Goal: Information Seeking & Learning: Check status

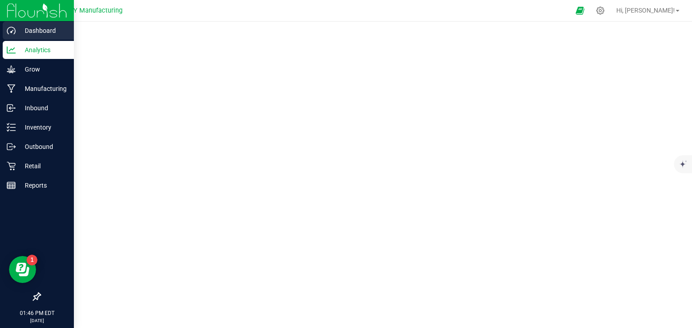
click at [29, 29] on p "Dashboard" at bounding box center [43, 30] width 54 height 11
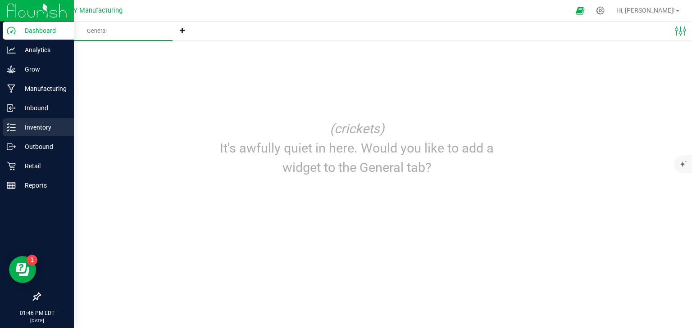
click at [19, 122] on p "Inventory" at bounding box center [43, 127] width 54 height 11
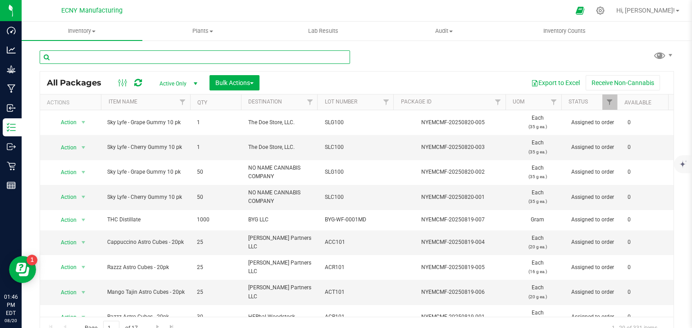
click at [98, 56] on input "text" at bounding box center [195, 57] width 310 height 14
type input "lotus"
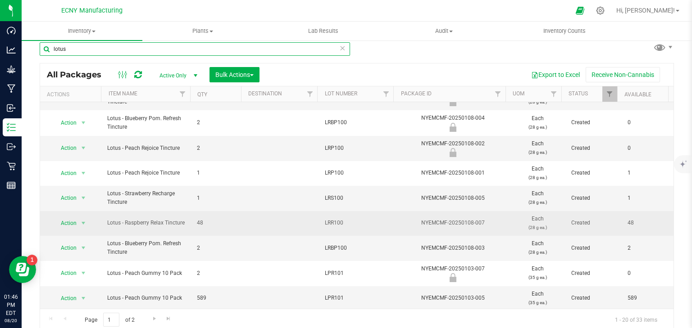
scroll to position [10, 0]
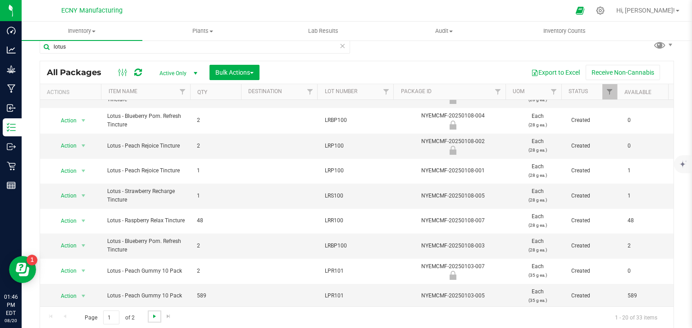
click at [151, 315] on span "Go to the next page" at bounding box center [154, 316] width 7 height 7
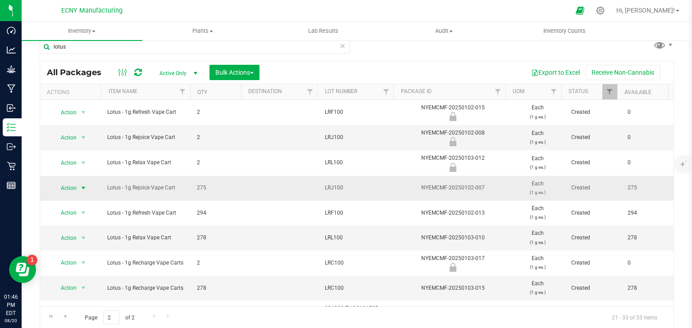
click at [72, 187] on span "Action" at bounding box center [65, 188] width 24 height 13
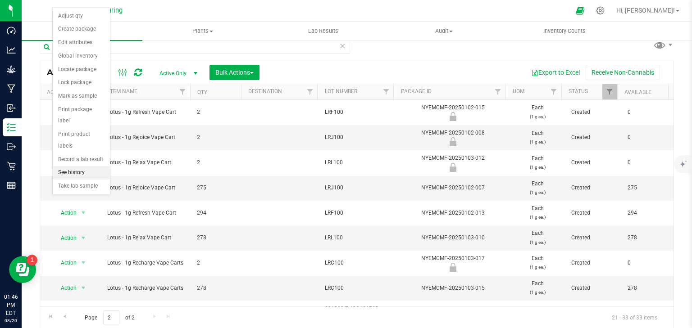
click at [77, 166] on li "See history" at bounding box center [81, 173] width 57 height 14
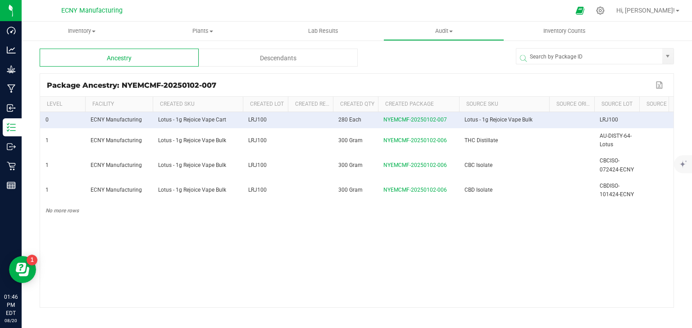
click at [267, 59] on div "Descendants" at bounding box center [278, 58] width 159 height 18
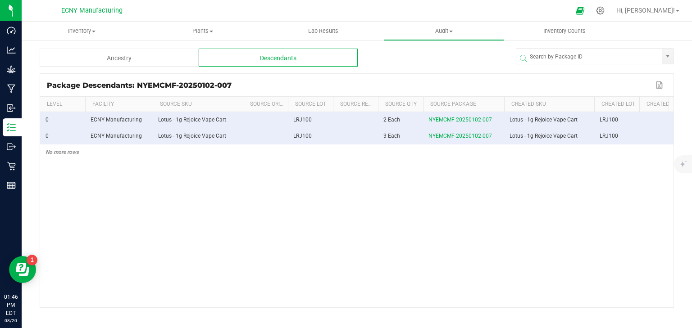
click at [348, 216] on div "0 ECNY Manufacturing Lotus - 1g Rejoice Vape Cart LRJ100 2 Each NYEMCMF-2025010…" at bounding box center [356, 210] width 633 height 196
click at [132, 55] on div "Ancestry" at bounding box center [119, 58] width 159 height 18
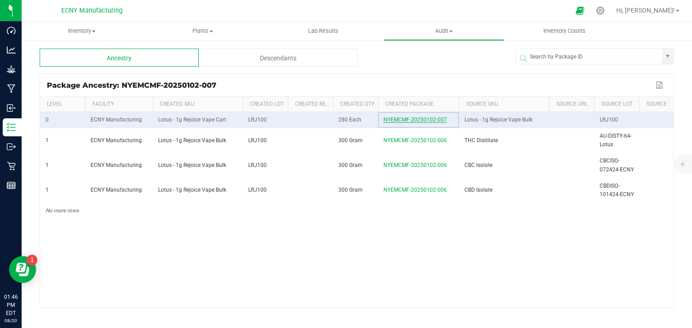
click at [391, 123] on span "NYEMCMF-20250102-007" at bounding box center [415, 120] width 64 height 6
click at [411, 123] on span "NYEMCMF-20250102-007" at bounding box center [415, 120] width 64 height 6
drag, startPoint x: 229, startPoint y: 123, endPoint x: 285, endPoint y: 147, distance: 60.9
click at [285, 147] on tbody "0 ECNY Manufacturing Lotus - 1g Rejoice Vape Cart LRJ100 280 Each NYEMCMF-20250…" at bounding box center [459, 165] width 838 height 107
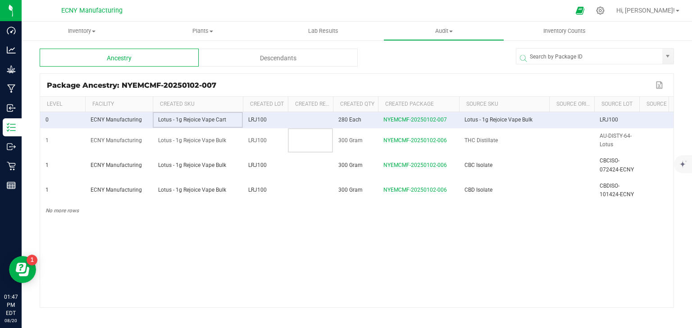
click at [309, 150] on td at bounding box center [310, 140] width 45 height 25
click at [391, 123] on span "NYEMCMF-20250102-007" at bounding box center [415, 120] width 64 height 6
click at [392, 144] on span "NYEMCMF-20250102-006" at bounding box center [415, 140] width 64 height 6
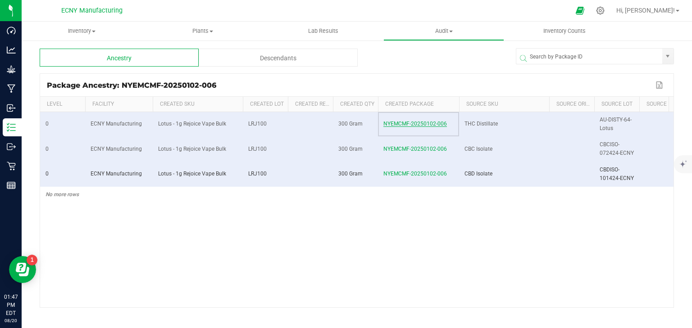
click at [392, 123] on span "NYEMCMF-20250102-006" at bounding box center [415, 124] width 64 height 6
click at [246, 62] on div "Descendants" at bounding box center [278, 58] width 159 height 18
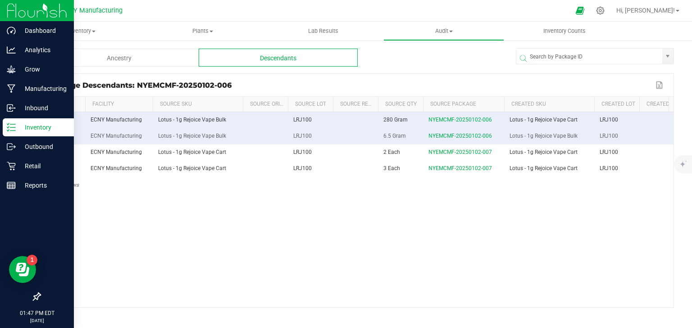
click at [9, 132] on div "Inventory" at bounding box center [38, 127] width 71 height 18
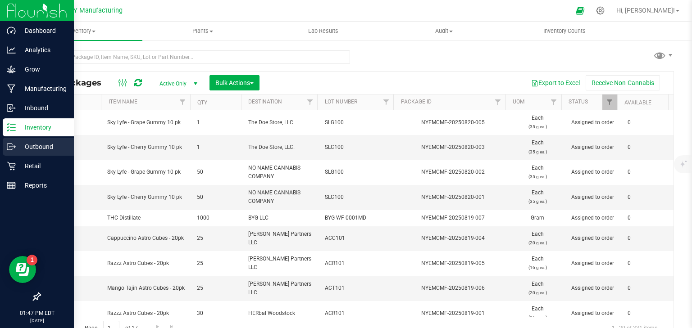
click at [9, 141] on div "Outbound" at bounding box center [38, 147] width 71 height 18
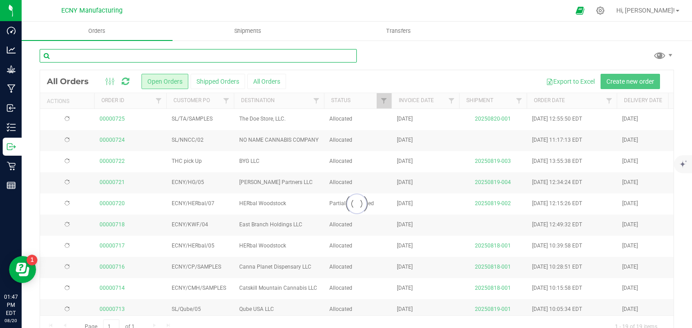
click at [118, 52] on input "text" at bounding box center [198, 56] width 317 height 14
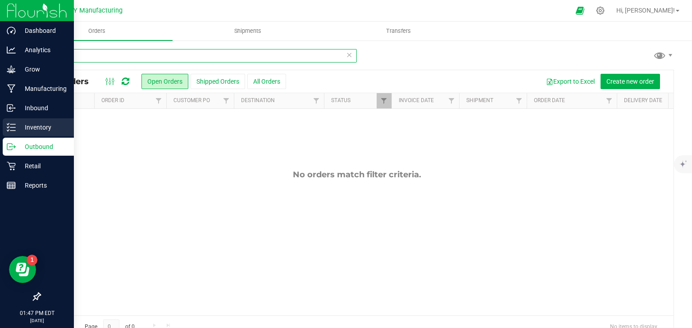
type input "lotus"
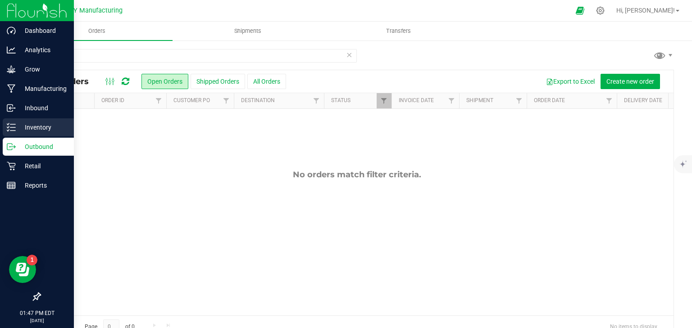
click at [14, 125] on icon at bounding box center [11, 127] width 9 height 9
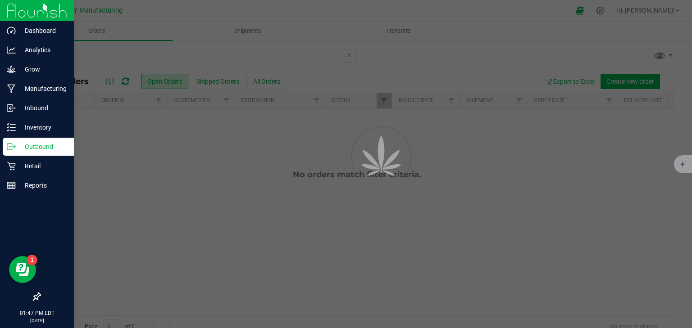
click at [48, 146] on p "Outbound" at bounding box center [43, 146] width 54 height 11
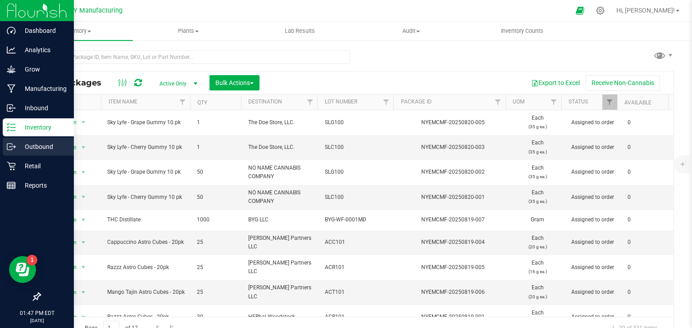
click at [17, 146] on p "Outbound" at bounding box center [43, 146] width 54 height 11
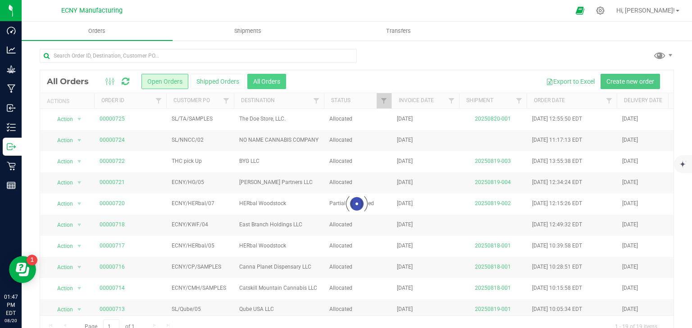
click at [260, 78] on button "All Orders" at bounding box center [266, 81] width 39 height 15
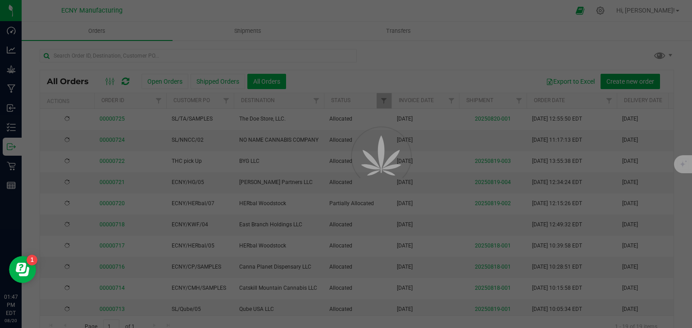
click at [260, 82] on div at bounding box center [346, 164] width 692 height 328
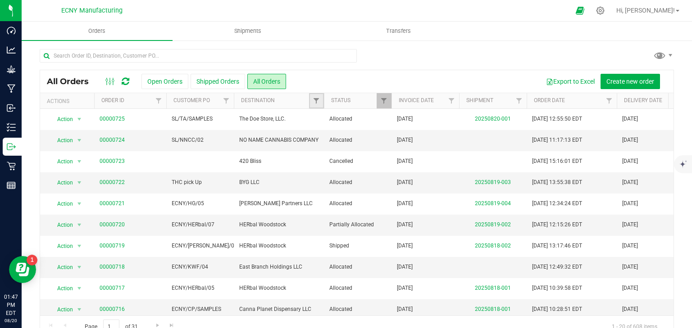
click at [317, 105] on link "Filter" at bounding box center [316, 100] width 15 height 15
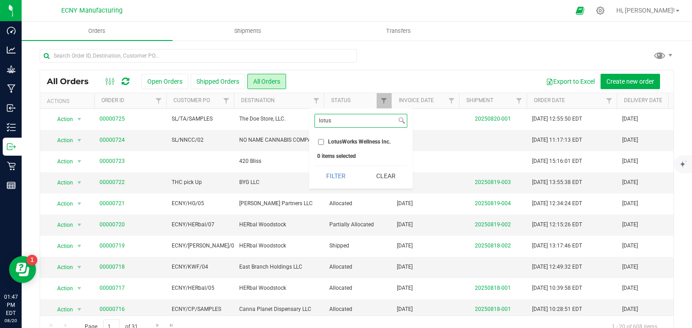
type input "lotus"
click at [328, 142] on span "LotusWorks Wellness Inc." at bounding box center [359, 141] width 63 height 5
click at [324, 142] on input "LotusWorks Wellness Inc." at bounding box center [321, 142] width 6 height 6
checkbox input "true"
click at [332, 181] on button "Filter" at bounding box center [335, 176] width 43 height 20
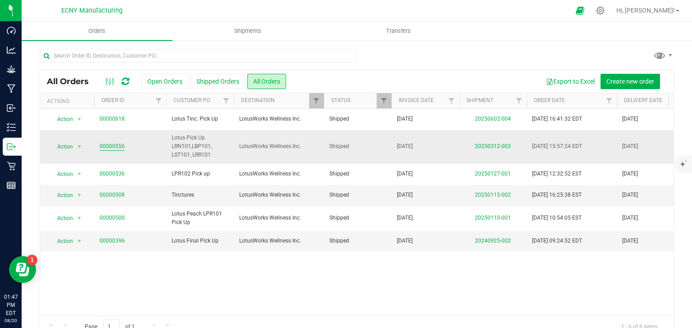
click at [117, 143] on link "00000556" at bounding box center [112, 146] width 25 height 9
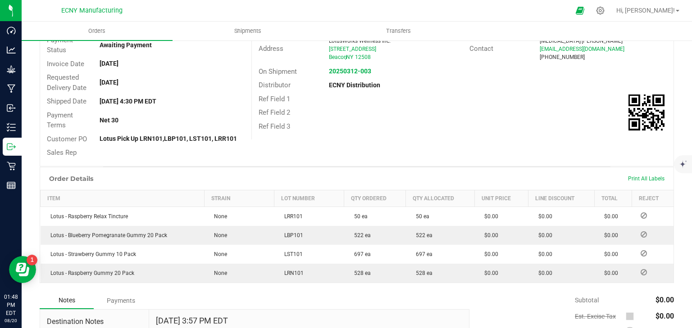
scroll to position [144, 0]
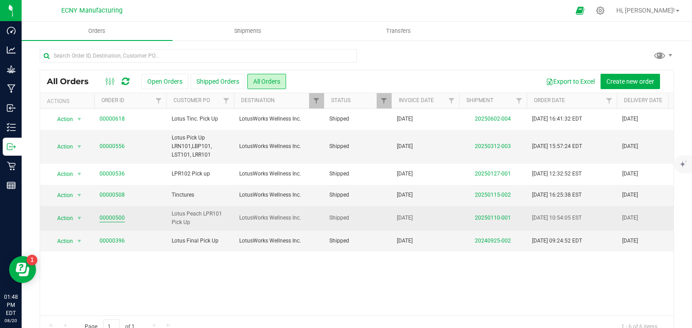
click at [108, 220] on link "00000500" at bounding box center [112, 218] width 25 height 9
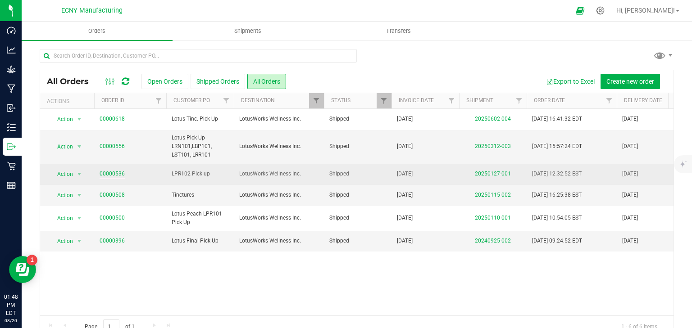
click at [113, 175] on link "00000536" at bounding box center [112, 174] width 25 height 9
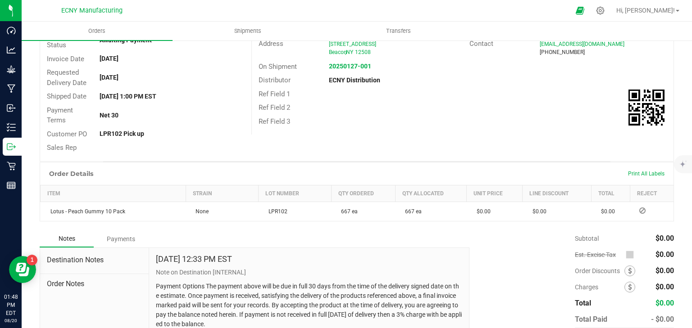
scroll to position [159, 0]
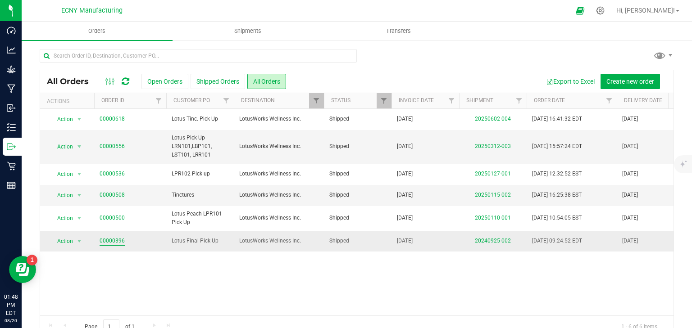
click at [111, 239] on link "00000396" at bounding box center [112, 241] width 25 height 9
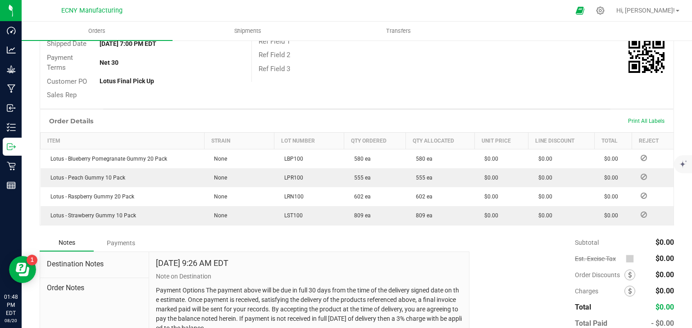
scroll to position [180, 0]
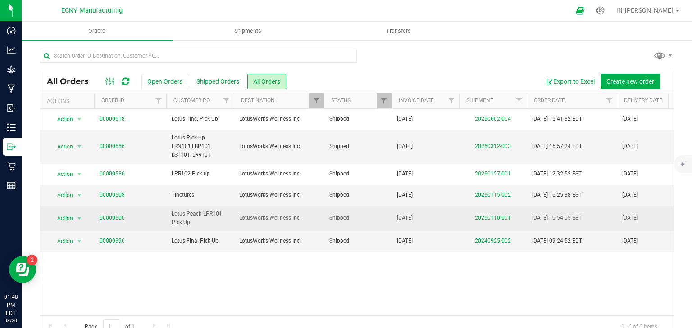
click at [110, 214] on link "00000500" at bounding box center [112, 218] width 25 height 9
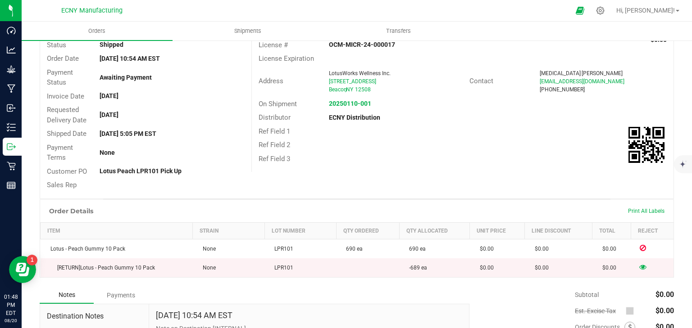
scroll to position [178, 0]
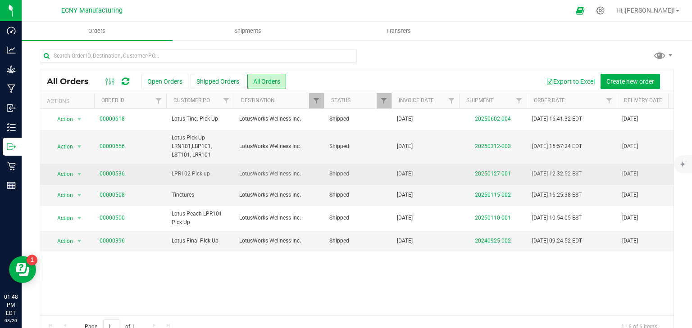
click at [112, 169] on td "00000536" at bounding box center [130, 174] width 72 height 21
click at [113, 172] on link "00000536" at bounding box center [112, 174] width 25 height 9
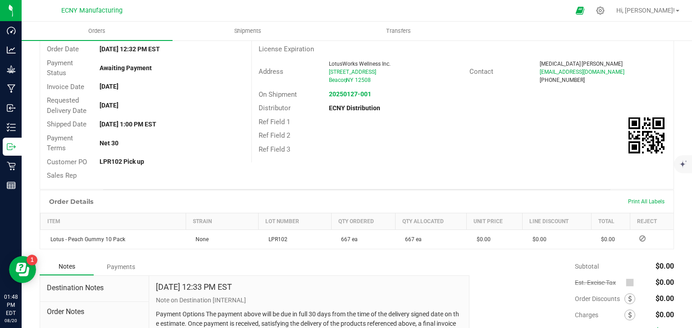
scroll to position [108, 0]
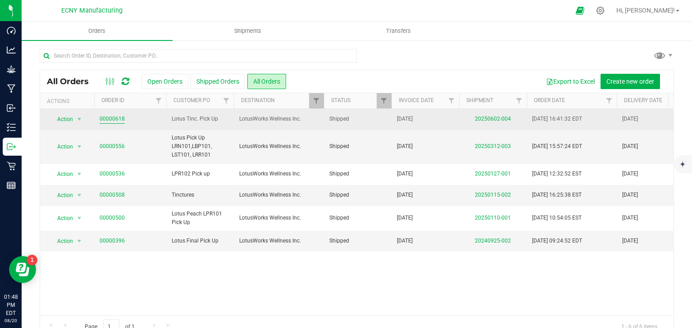
click at [119, 121] on link "00000618" at bounding box center [112, 119] width 25 height 9
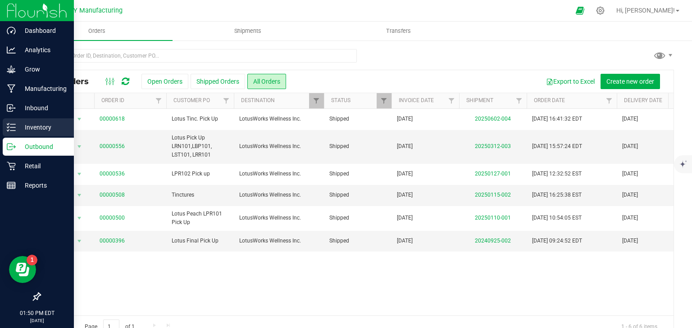
click at [23, 131] on p "Inventory" at bounding box center [43, 127] width 54 height 11
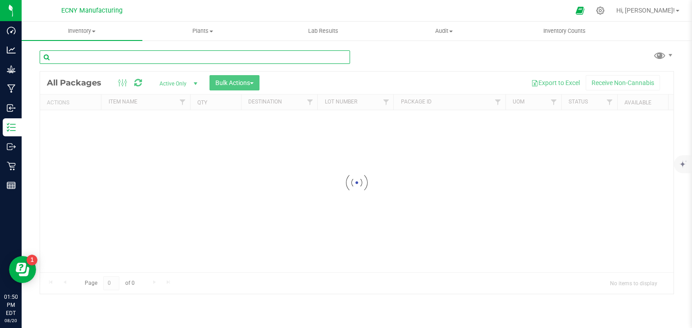
click at [146, 60] on input "text" at bounding box center [195, 57] width 310 height 14
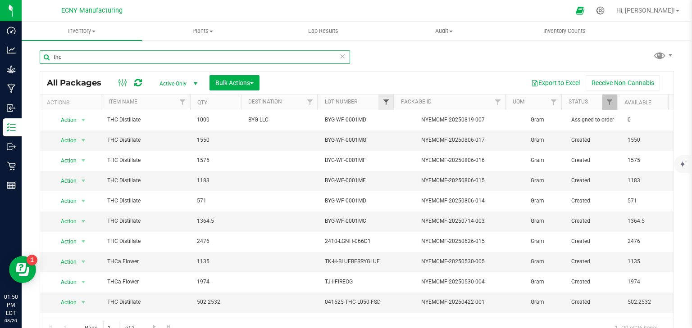
type input "thc"
click at [383, 101] on span "Filter" at bounding box center [386, 102] width 7 height 7
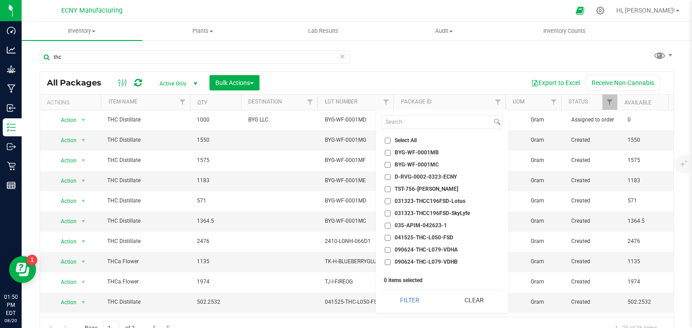
click at [425, 214] on span "031323-THCC196FSD-SkyLyfe" at bounding box center [432, 213] width 75 height 5
click at [391, 214] on input "031323-THCC196FSD-SkyLyfe" at bounding box center [388, 214] width 6 height 6
checkbox input "true"
click at [408, 298] on button "Filter" at bounding box center [410, 301] width 58 height 20
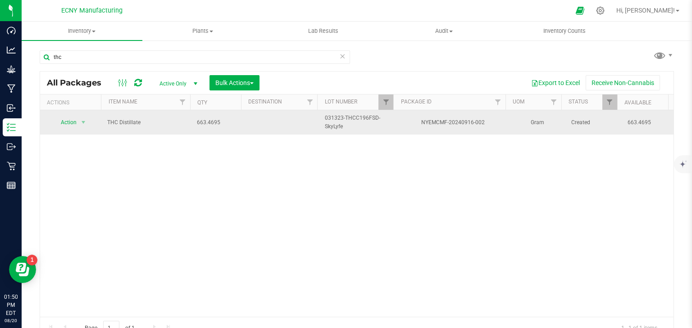
click at [256, 125] on td at bounding box center [281, 122] width 77 height 24
